Goal: Manage account settings

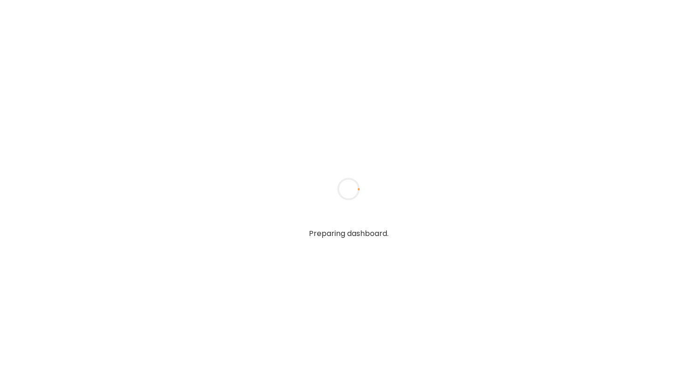
type input "**********"
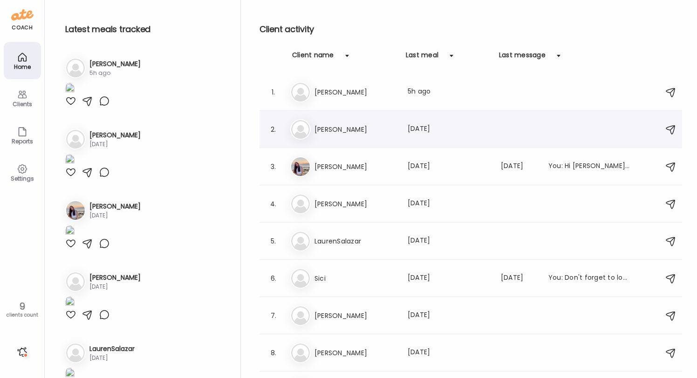
click at [319, 122] on div "[PERSON_NAME] Last meal: [DATE]" at bounding box center [472, 129] width 364 height 20
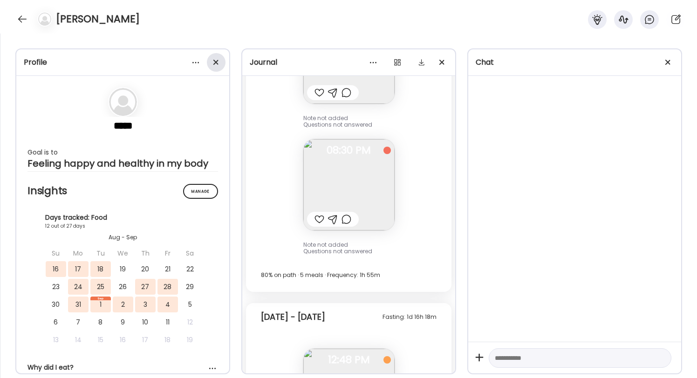
click at [213, 66] on div at bounding box center [216, 62] width 19 height 19
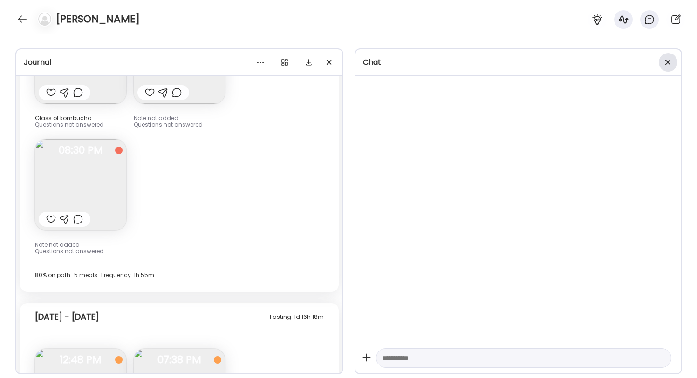
click at [669, 65] on div at bounding box center [668, 62] width 19 height 19
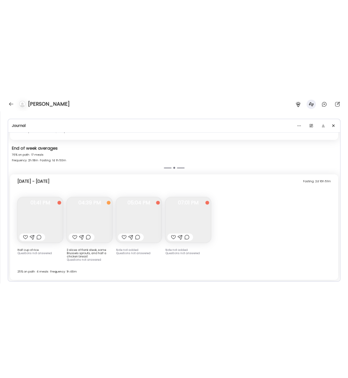
scroll to position [4232, 0]
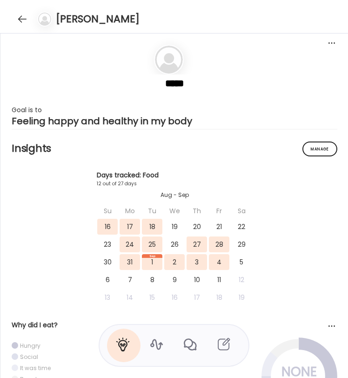
click at [157, 340] on icon at bounding box center [156, 344] width 15 height 15
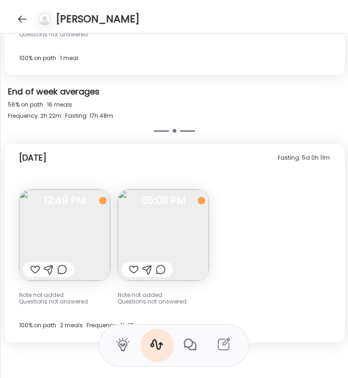
scroll to position [7812, 0]
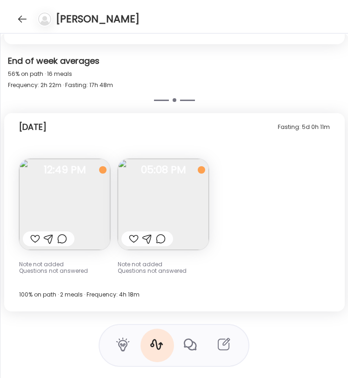
click at [82, 188] on img at bounding box center [64, 204] width 91 height 91
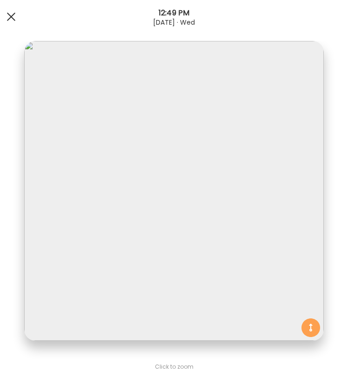
click at [9, 18] on span at bounding box center [11, 17] width 8 height 8
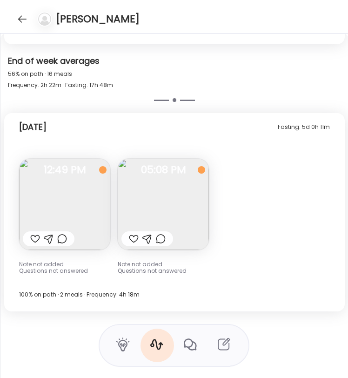
click at [154, 200] on img at bounding box center [163, 204] width 91 height 91
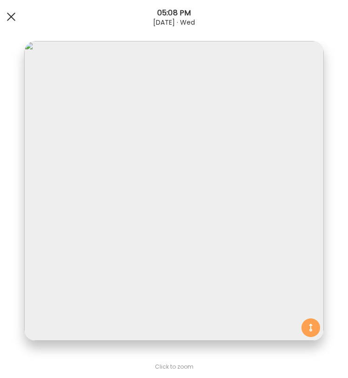
click at [12, 16] on span at bounding box center [11, 17] width 8 height 8
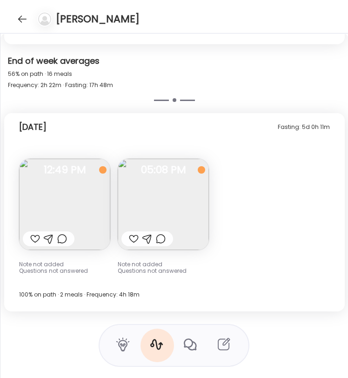
click at [92, 206] on img at bounding box center [64, 204] width 91 height 91
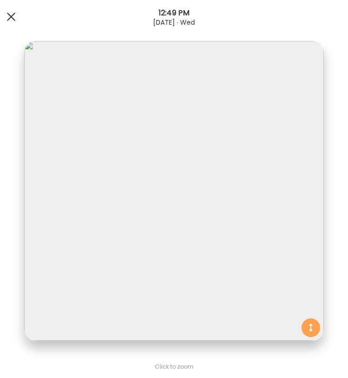
click at [14, 16] on div at bounding box center [11, 16] width 19 height 19
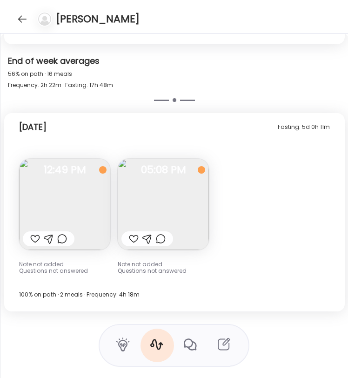
click at [66, 204] on img at bounding box center [64, 204] width 91 height 91
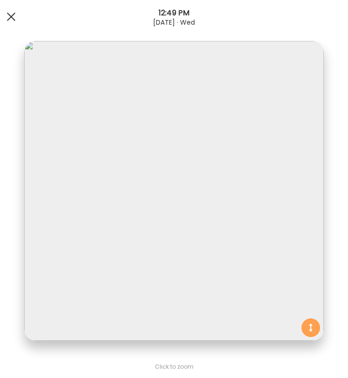
click at [2, 15] on div at bounding box center [11, 16] width 19 height 19
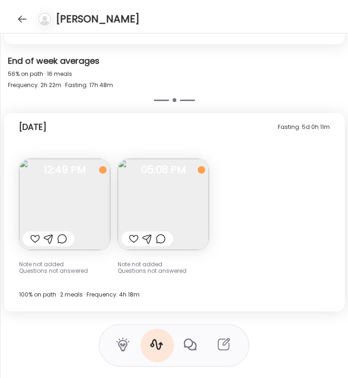
click at [172, 187] on img at bounding box center [163, 204] width 91 height 91
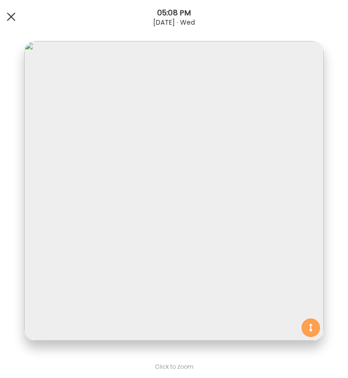
click at [11, 21] on div at bounding box center [11, 16] width 19 height 19
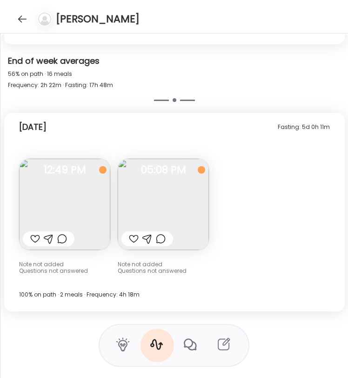
click at [174, 213] on img at bounding box center [163, 204] width 91 height 91
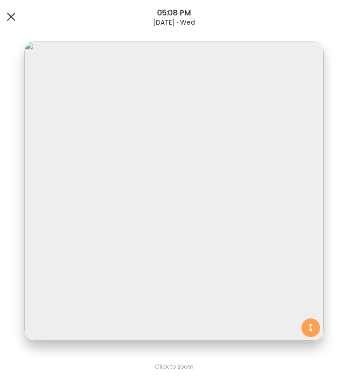
click at [12, 17] on div at bounding box center [11, 16] width 19 height 19
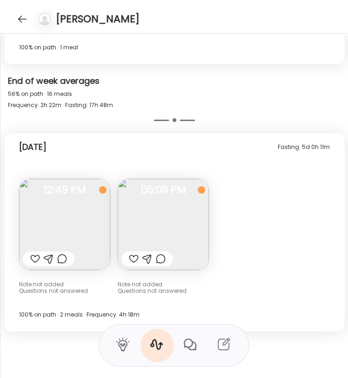
scroll to position [7783, 0]
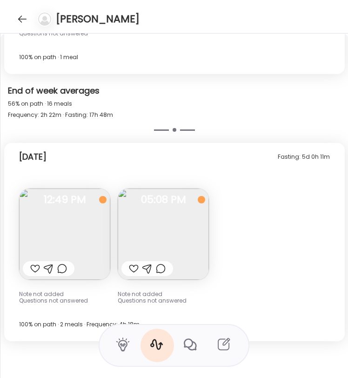
click at [145, 210] on img at bounding box center [163, 234] width 91 height 91
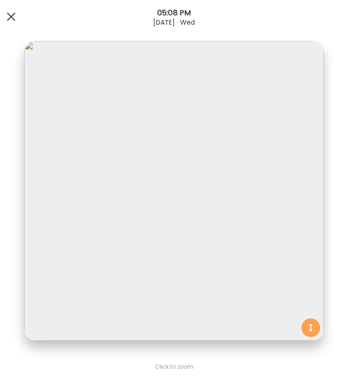
click at [10, 18] on div at bounding box center [11, 16] width 19 height 19
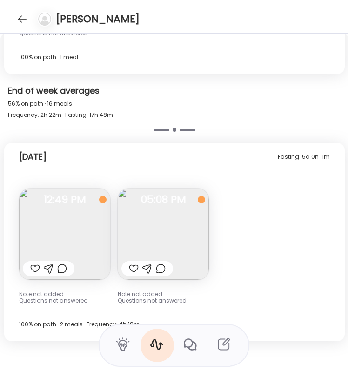
click at [191, 230] on img at bounding box center [163, 234] width 91 height 91
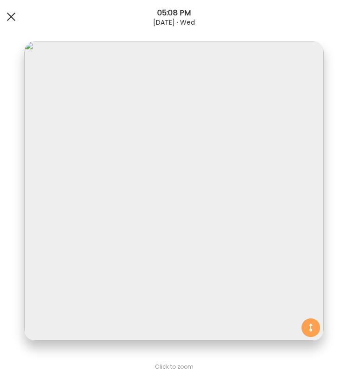
click at [13, 21] on div at bounding box center [11, 16] width 19 height 19
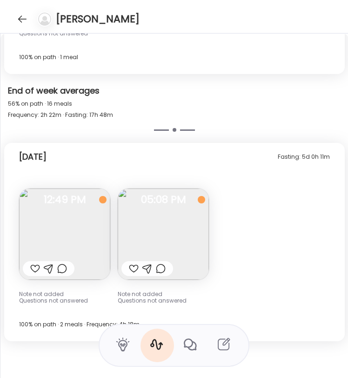
click at [194, 210] on img at bounding box center [163, 234] width 91 height 91
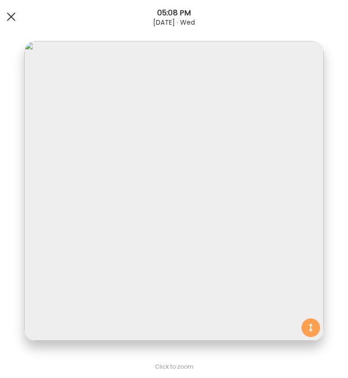
click at [11, 18] on div at bounding box center [11, 16] width 19 height 19
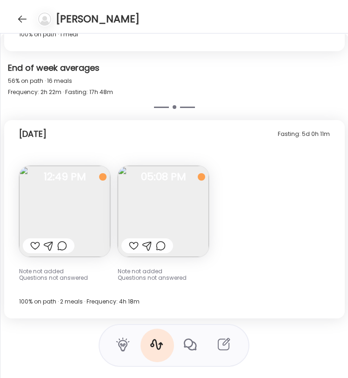
scroll to position [7806, 0]
